Goal: Information Seeking & Learning: Check status

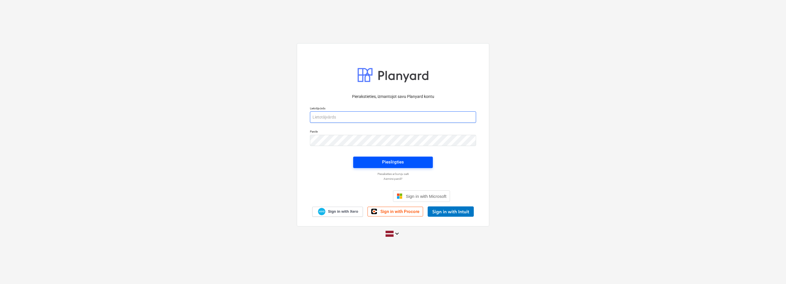
type input "[EMAIL_ADDRESS][DOMAIN_NAME]"
click at [398, 157] on button "Pieslēgties" at bounding box center [393, 162] width 80 height 11
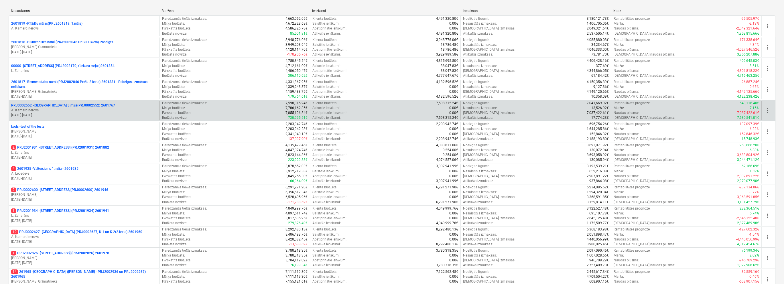
scroll to position [86, 0]
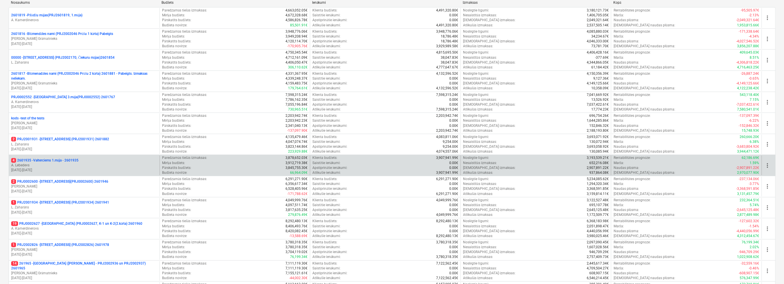
click at [134, 160] on div "4 2601935 - Valterciems 1.māja - 2601935" at bounding box center [84, 160] width 146 height 5
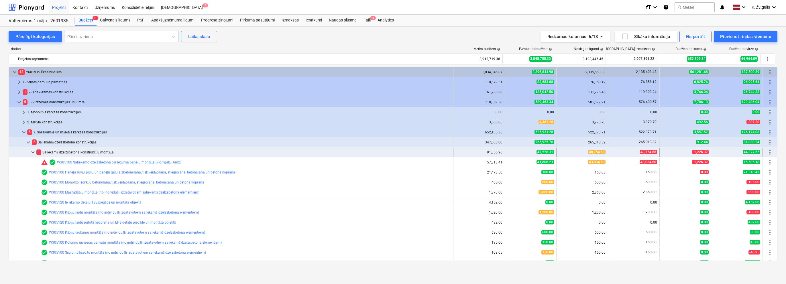
click at [34, 152] on span "keyboard_arrow_down" at bounding box center [32, 152] width 7 height 7
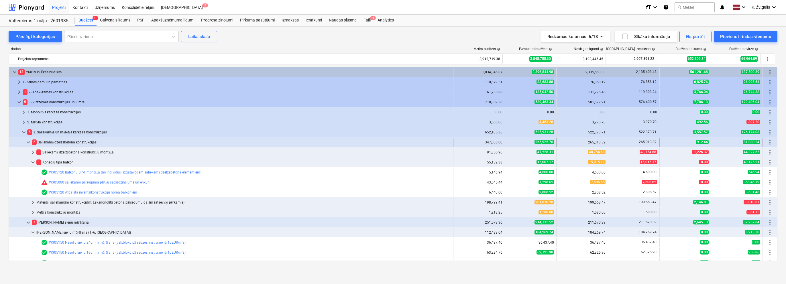
click at [29, 143] on span "keyboard_arrow_down" at bounding box center [28, 142] width 7 height 7
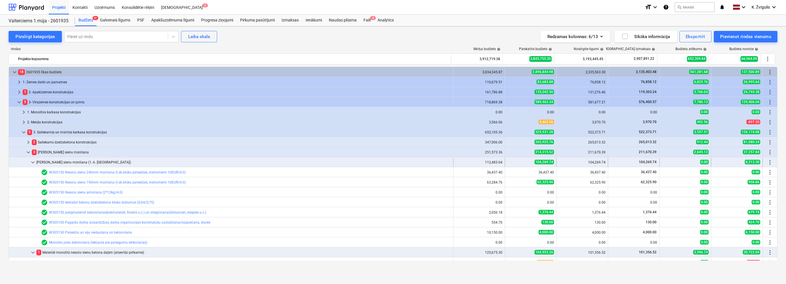
click at [33, 161] on span "keyboard_arrow_down" at bounding box center [32, 162] width 7 height 7
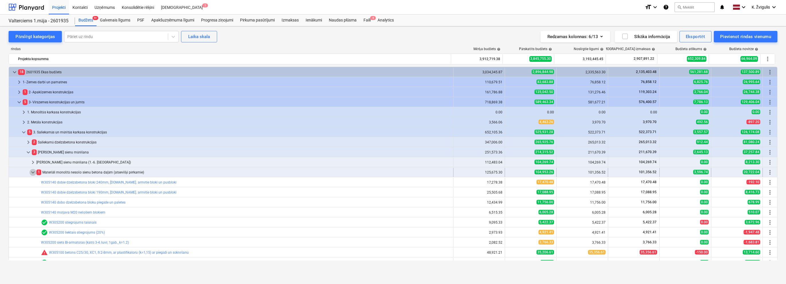
click at [33, 172] on span "keyboard_arrow_down" at bounding box center [32, 172] width 7 height 7
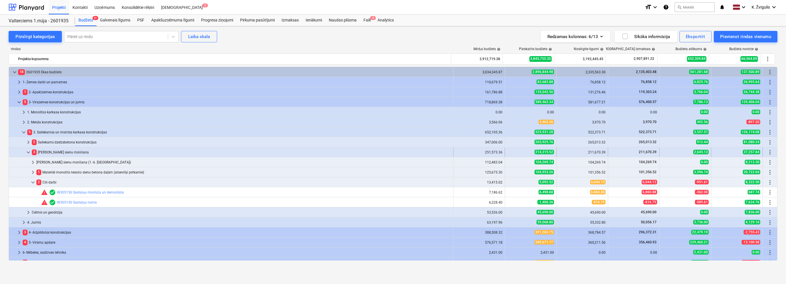
click at [29, 152] on span "keyboard_arrow_down" at bounding box center [28, 152] width 7 height 7
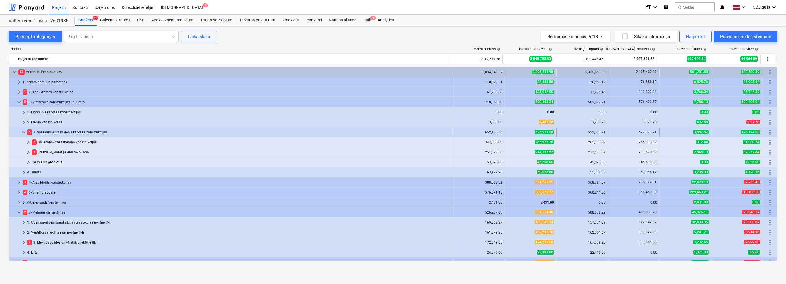
click at [25, 131] on span "keyboard_arrow_down" at bounding box center [23, 132] width 7 height 7
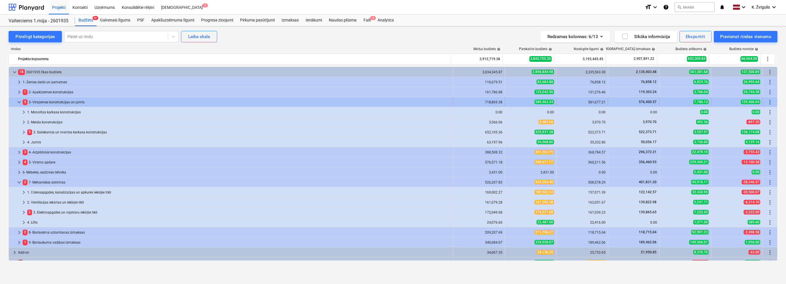
click at [17, 102] on span "keyboard_arrow_down" at bounding box center [19, 102] width 7 height 7
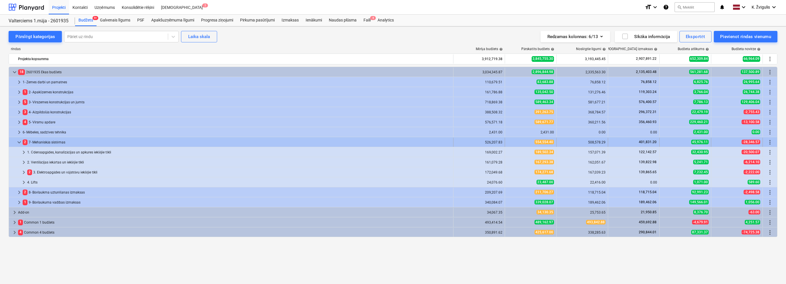
click at [18, 140] on span "keyboard_arrow_down" at bounding box center [19, 142] width 7 height 7
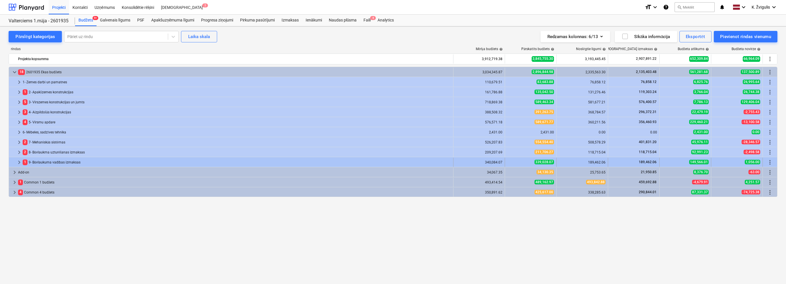
click at [20, 161] on span "keyboard_arrow_right" at bounding box center [19, 162] width 7 height 7
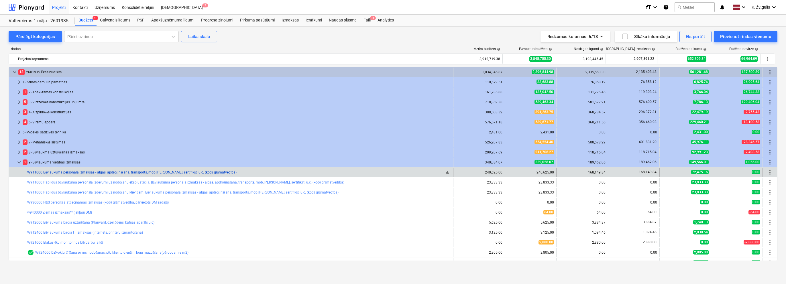
click at [82, 174] on link "W911000 Būvlaukuma personala izmaksas - algas, apdrošināšana, transports, mob.[…" at bounding box center [131, 172] width 209 height 4
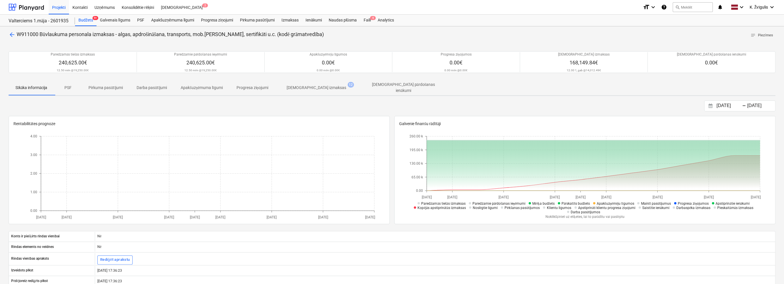
click at [318, 89] on p "[DEMOGRAPHIC_DATA] izmaksas" at bounding box center [317, 88] width 60 height 6
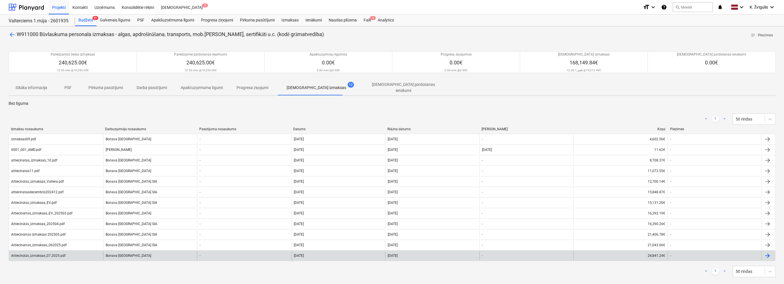
click at [473, 253] on div "[DATE]" at bounding box center [432, 255] width 94 height 9
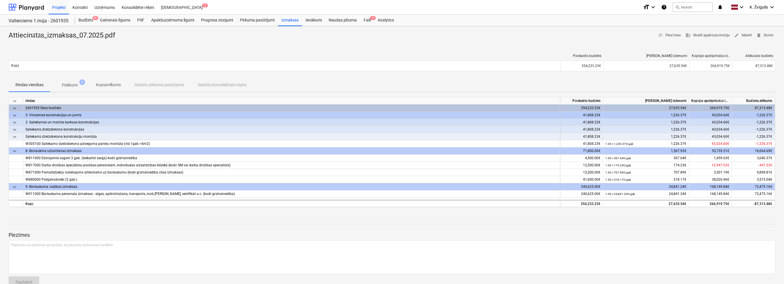
click at [77, 86] on p "Pielikumi" at bounding box center [70, 85] width 16 height 6
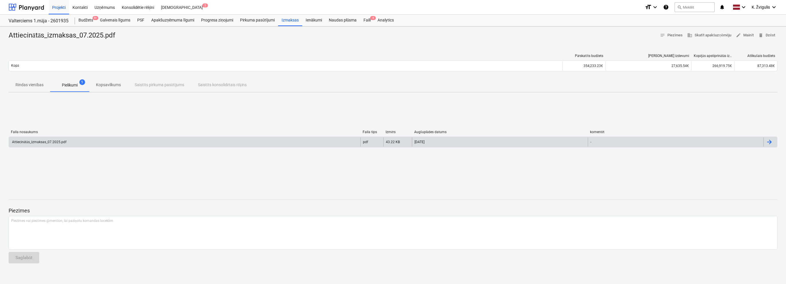
click at [236, 141] on div "Attiecinātās_izmaksas_07.2025.pdf" at bounding box center [184, 141] width 351 height 9
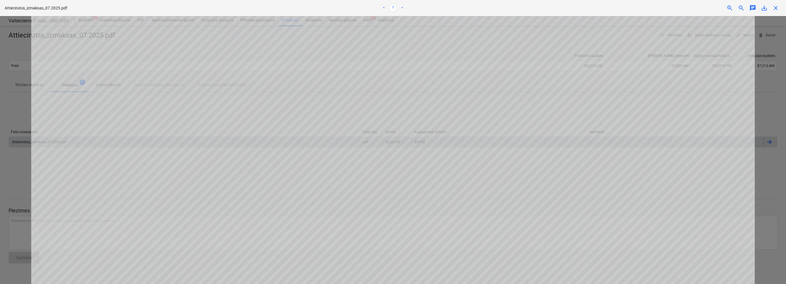
scroll to position [86, 0]
click at [781, 194] on div at bounding box center [393, 150] width 786 height 268
click at [774, 190] on div at bounding box center [393, 150] width 786 height 268
click at [776, 10] on span "close" at bounding box center [775, 8] width 7 height 7
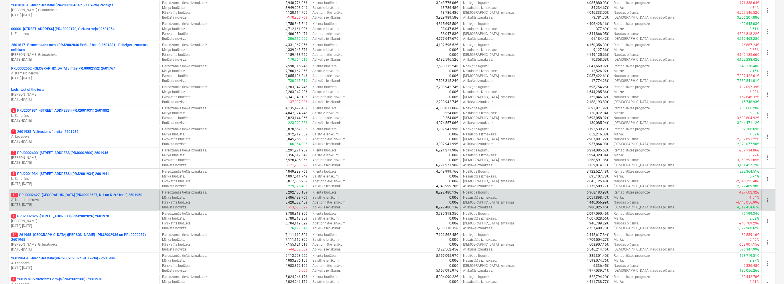
scroll to position [143, 0]
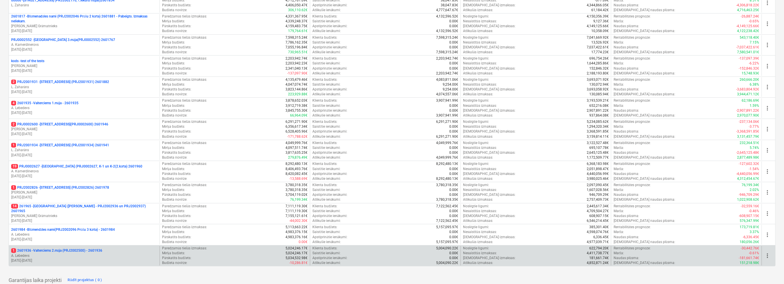
click at [88, 255] on p "A. Lebedevs" at bounding box center [84, 255] width 146 height 5
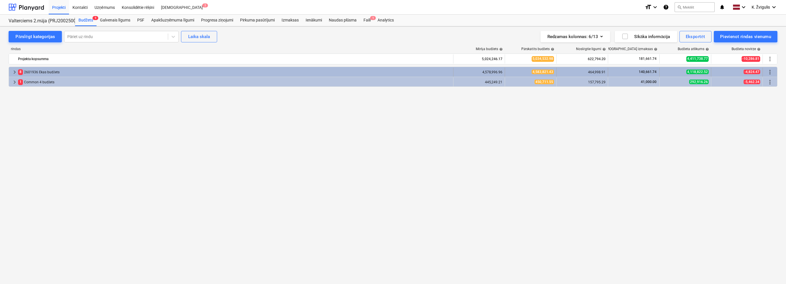
click at [13, 72] on span "keyboard_arrow_right" at bounding box center [14, 72] width 7 height 7
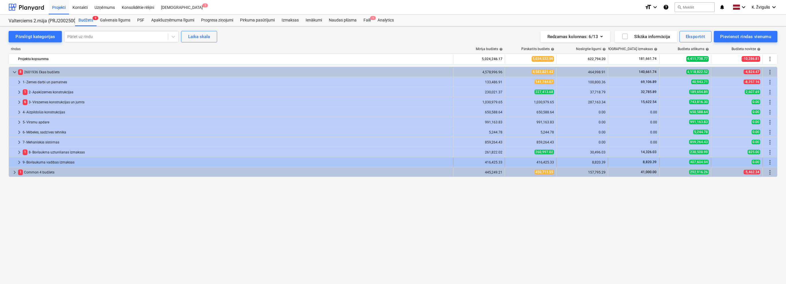
click at [17, 164] on span "keyboard_arrow_right" at bounding box center [19, 162] width 7 height 7
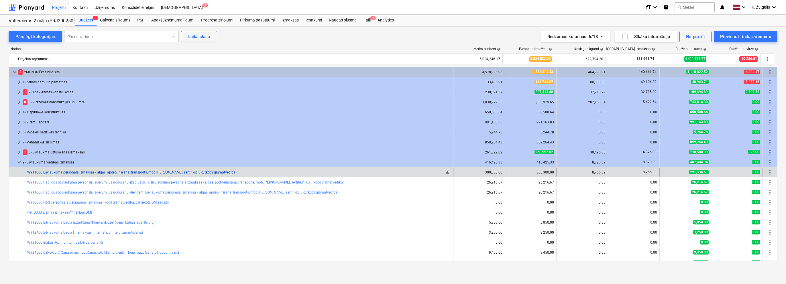
click at [62, 173] on link "W911000 Būvlaukuma personala izmaksas - algas, apdrošināšana, transports, mob.[…" at bounding box center [131, 172] width 209 height 4
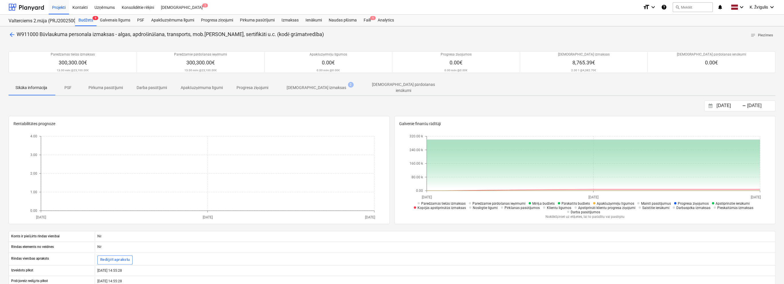
click at [318, 82] on span "[DEMOGRAPHIC_DATA] izmaksas 2" at bounding box center [316, 87] width 82 height 10
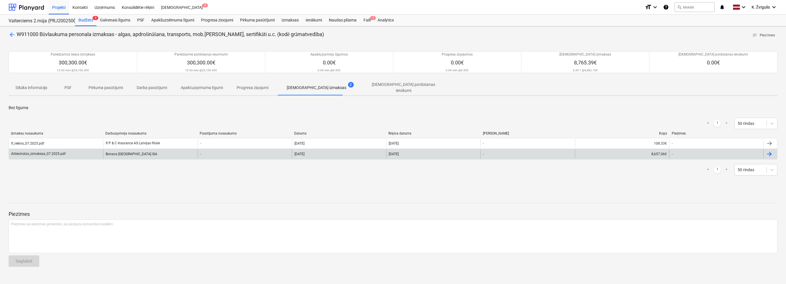
click at [215, 151] on div "-" at bounding box center [245, 153] width 94 height 9
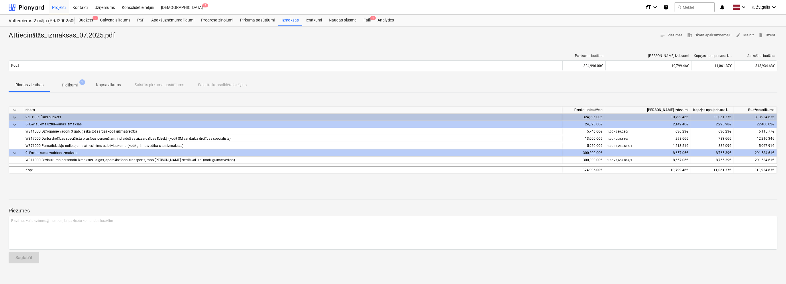
click at [81, 87] on span "Pielikumi 1" at bounding box center [69, 85] width 25 height 6
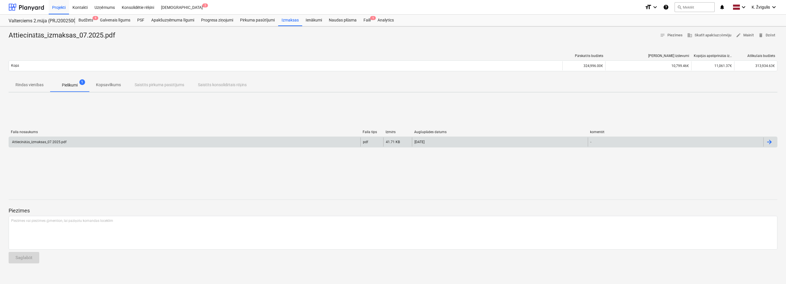
click at [329, 141] on div "Attiecinātās_izmaksas_07.2025.pdf" at bounding box center [184, 141] width 351 height 9
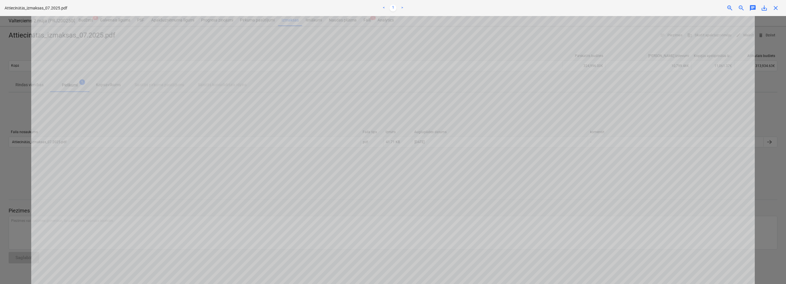
click at [778, 9] on span "close" at bounding box center [775, 8] width 7 height 7
